Goal: Task Accomplishment & Management: Manage account settings

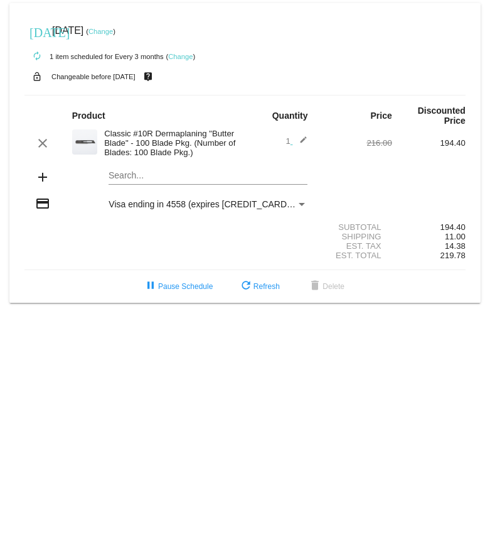
click at [126, 36] on div "[DATE] [DATE] ( Change )" at bounding box center [244, 30] width 441 height 25
click at [113, 34] on link "Change" at bounding box center [101, 32] width 24 height 8
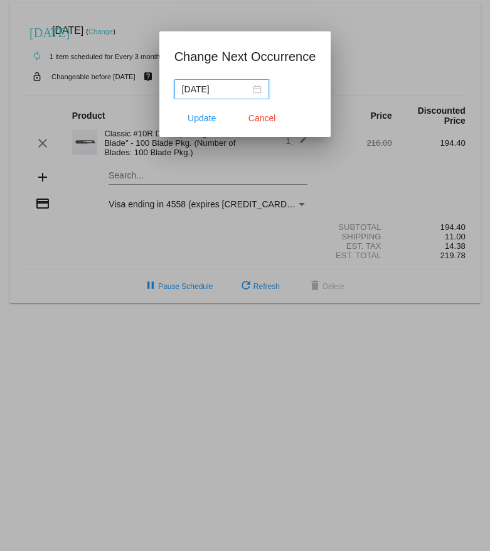
click at [242, 89] on div "[DATE]" at bounding box center [222, 89] width 80 height 14
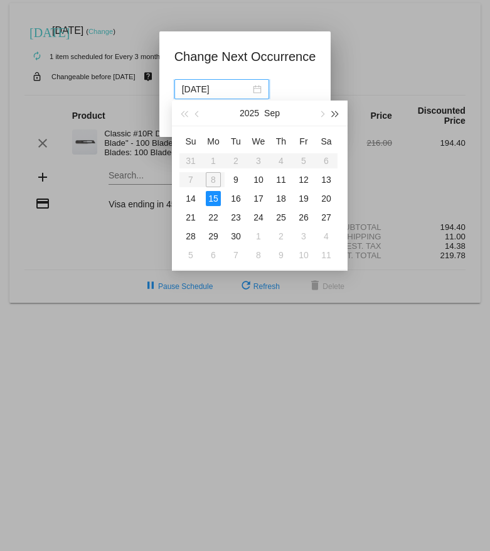
click at [333, 114] on span "button" at bounding box center [336, 114] width 6 height 6
click at [236, 198] on div "15" at bounding box center [236, 198] width 15 height 15
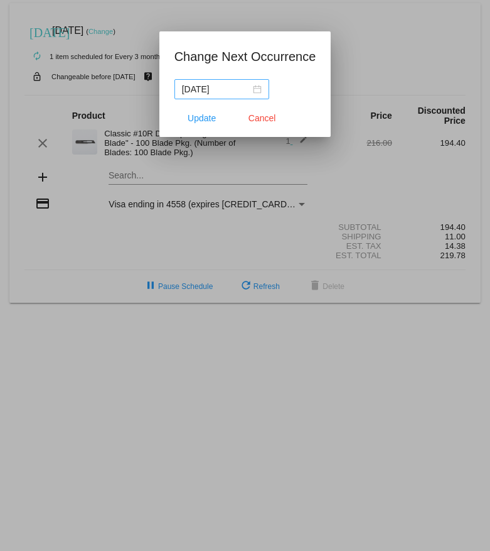
click at [246, 91] on div "[DATE]" at bounding box center [222, 89] width 80 height 14
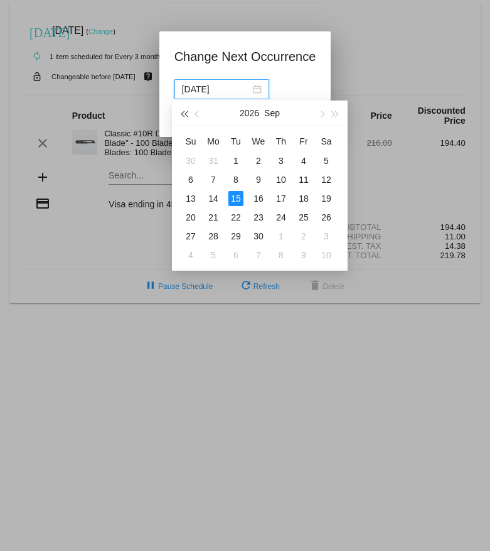
click at [187, 115] on span "button" at bounding box center [184, 114] width 6 height 6
click at [320, 114] on span "button" at bounding box center [321, 114] width 6 height 6
click at [259, 198] on div "15" at bounding box center [258, 198] width 15 height 15
type input "[DATE]"
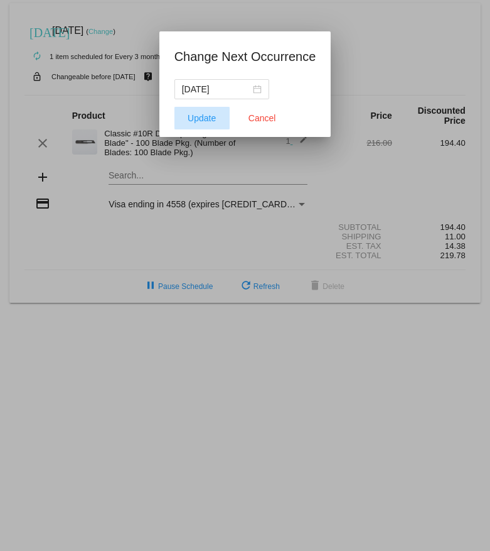
click at [209, 111] on button "Update" at bounding box center [202, 118] width 55 height 23
